Goal: Information Seeking & Learning: Learn about a topic

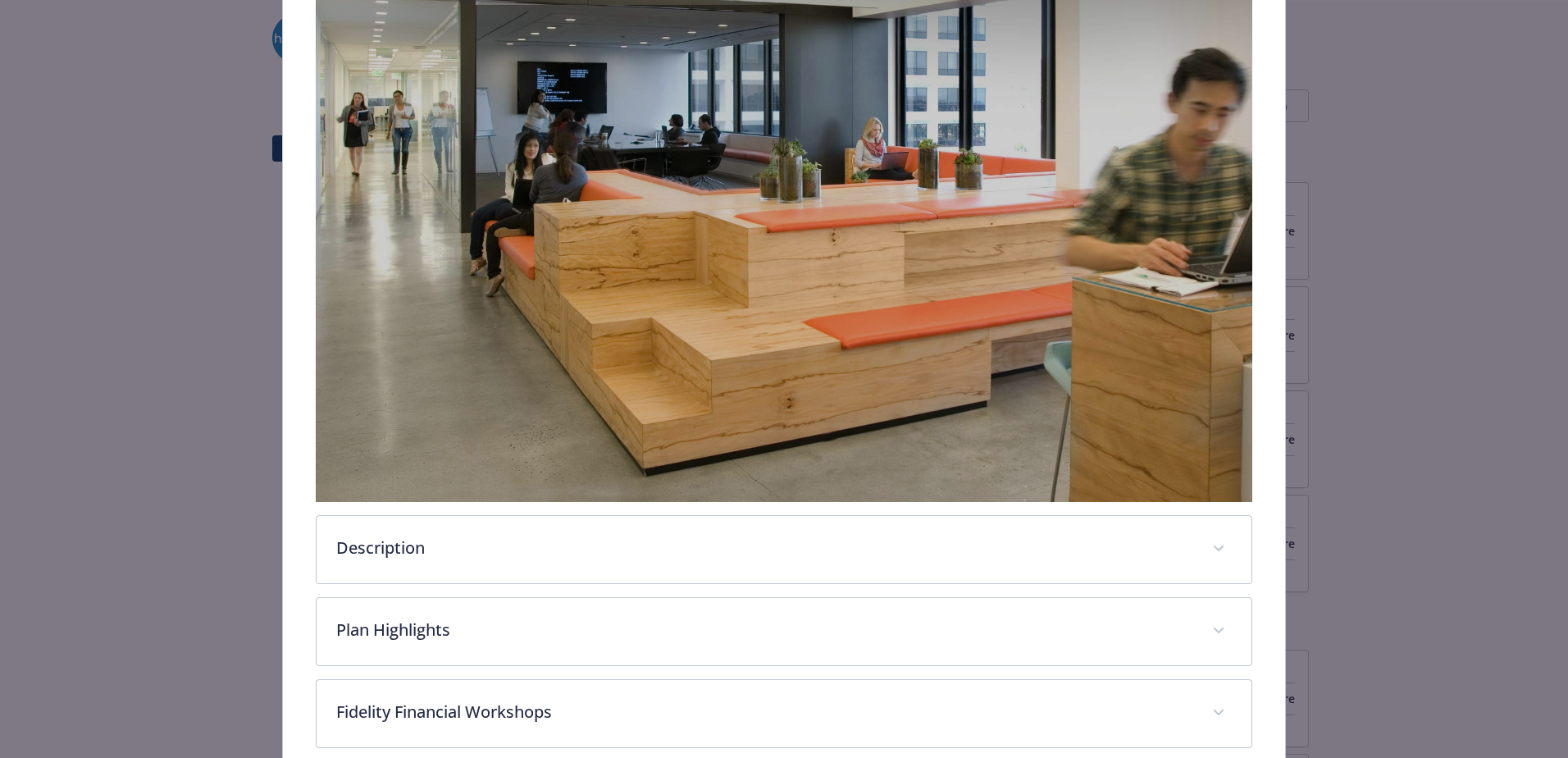
scroll to position [438, 0]
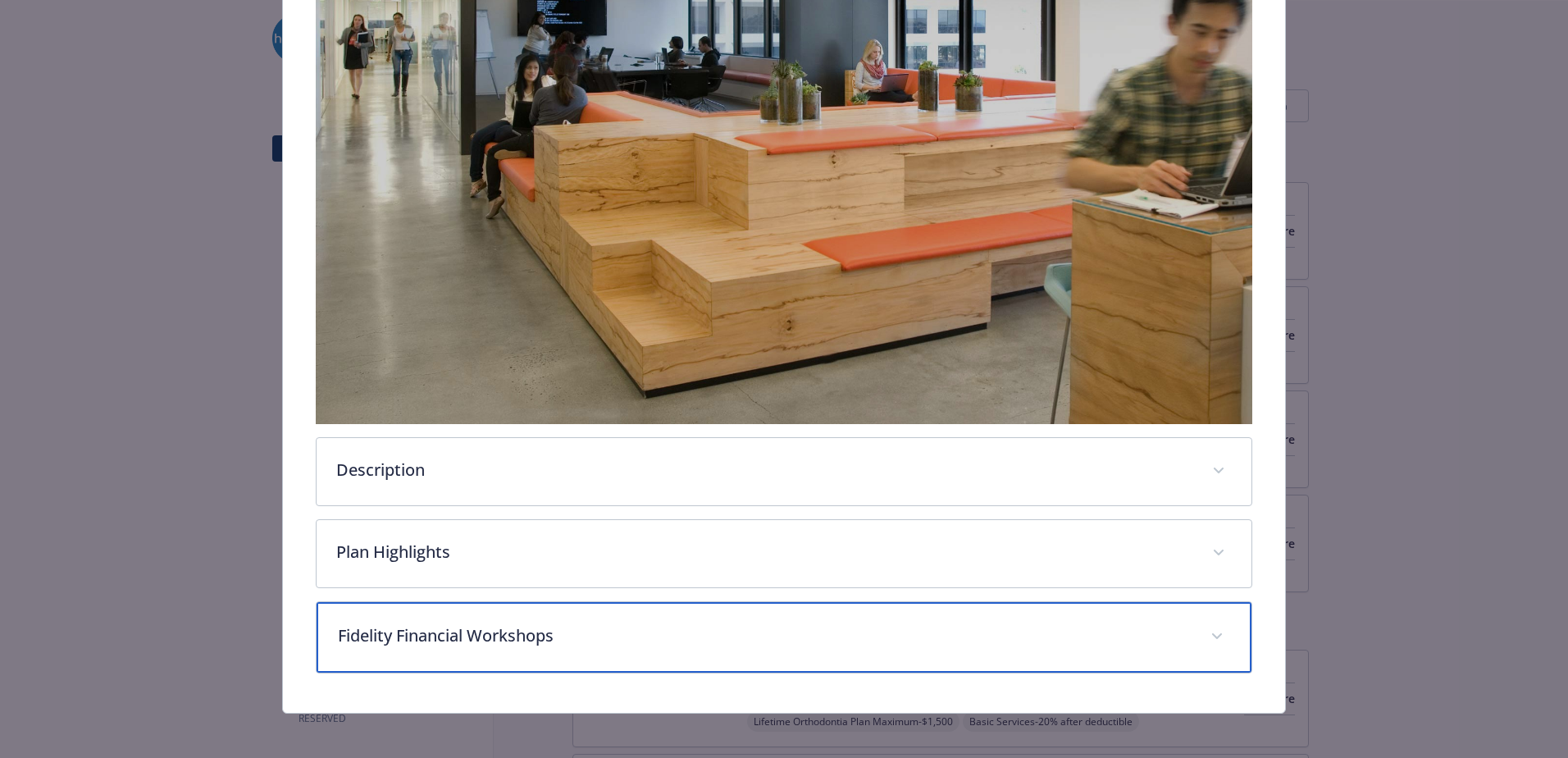
click at [678, 653] on div "Fidelity Financial Workshops" at bounding box center [784, 637] width 935 height 70
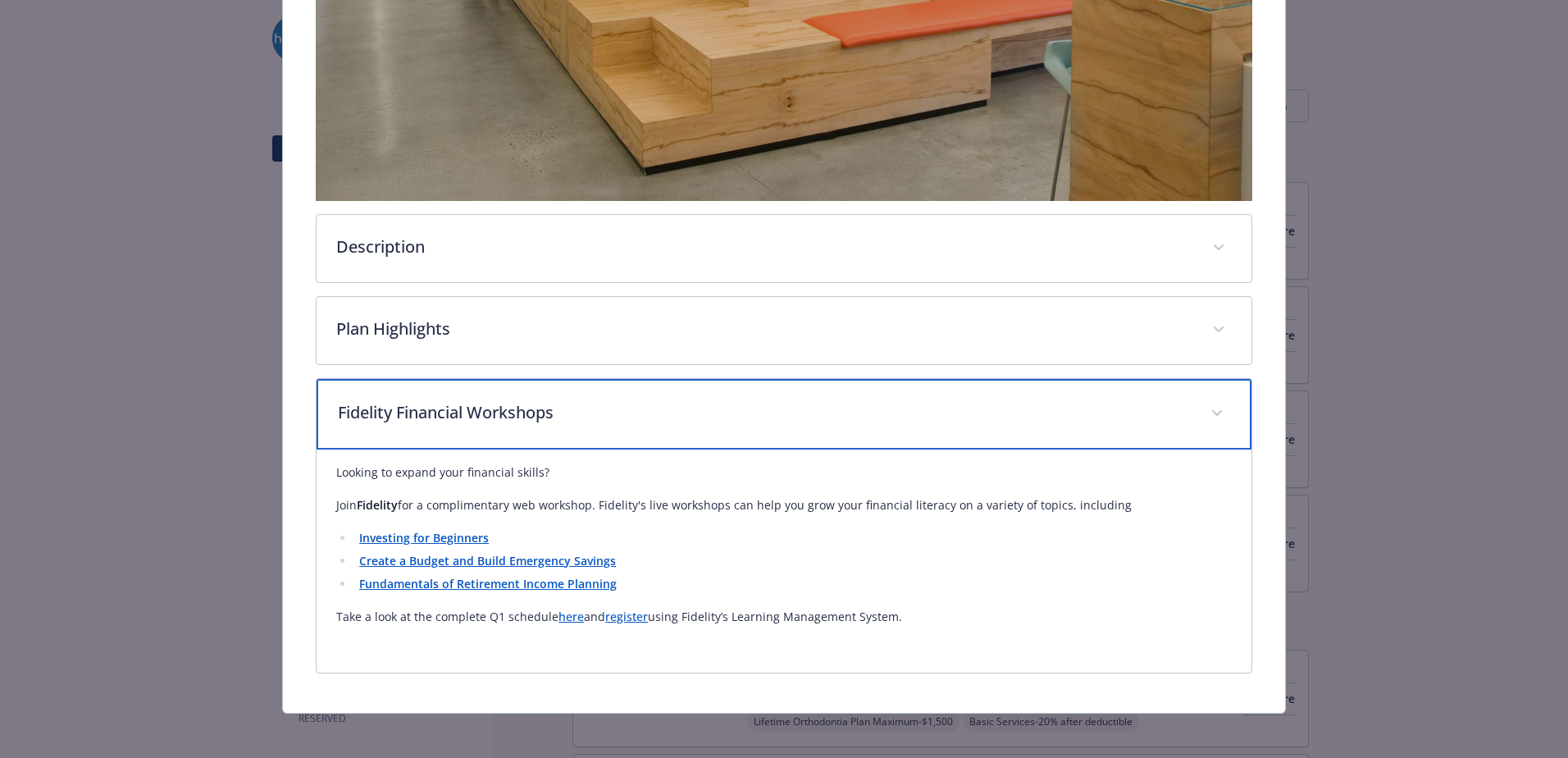
scroll to position [665, 0]
